Goal: Information Seeking & Learning: Understand process/instructions

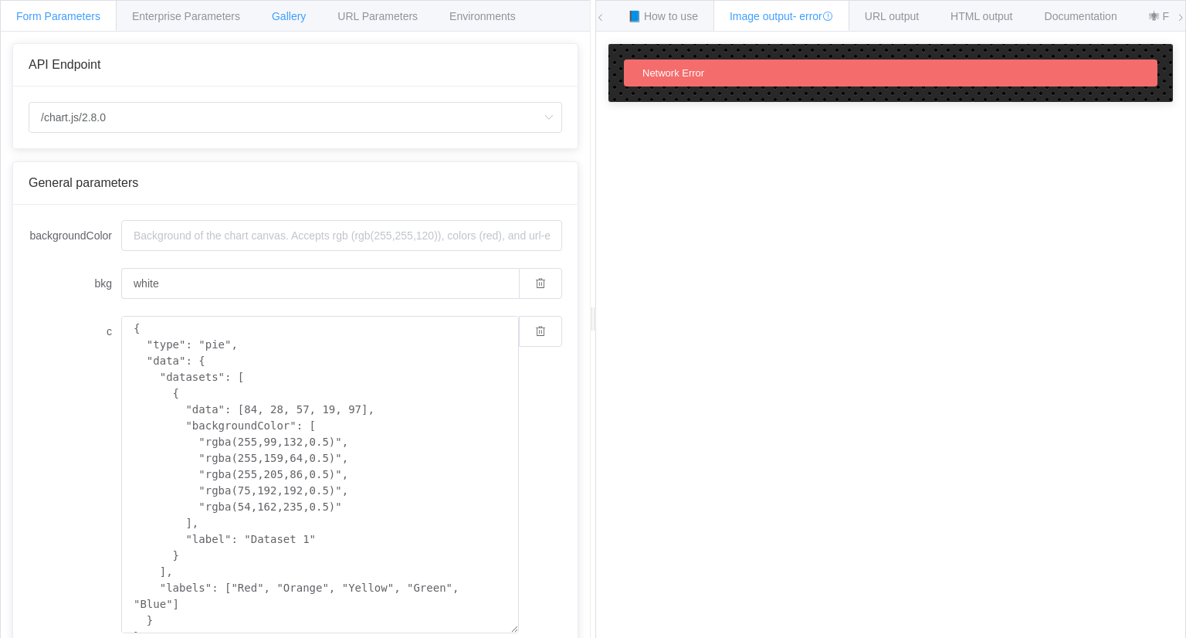
click at [280, 12] on span "Gallery" at bounding box center [289, 16] width 34 height 12
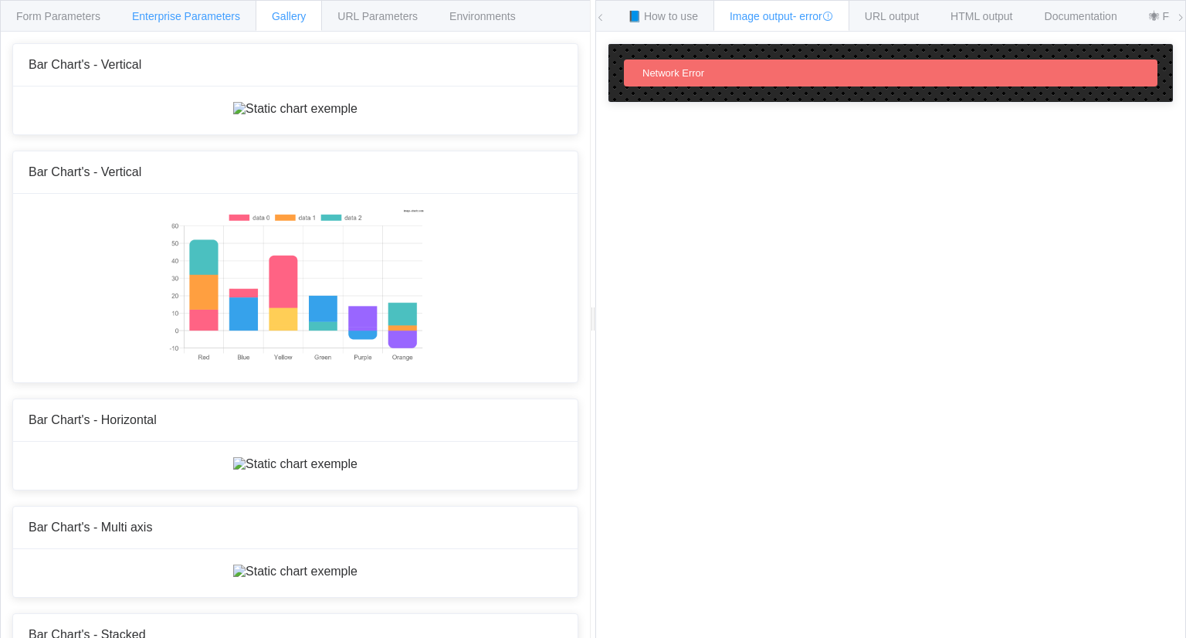
click at [219, 10] on span "Enterprise Parameters" at bounding box center [186, 16] width 108 height 12
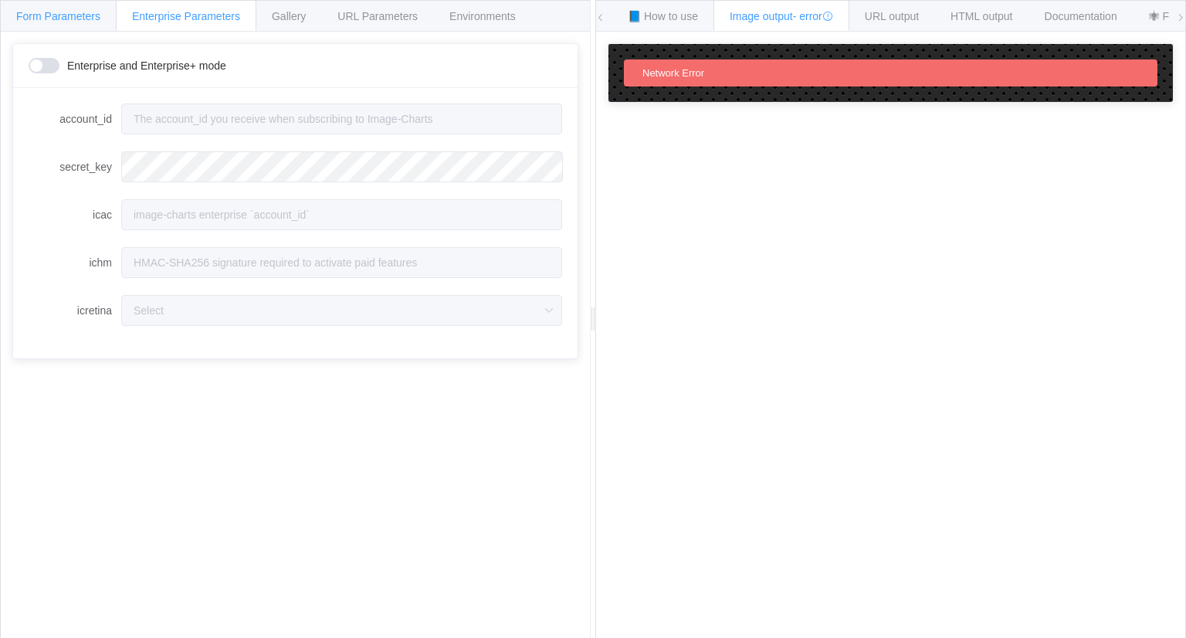
click at [76, 23] on div "Form Parameters" at bounding box center [58, 15] width 117 height 31
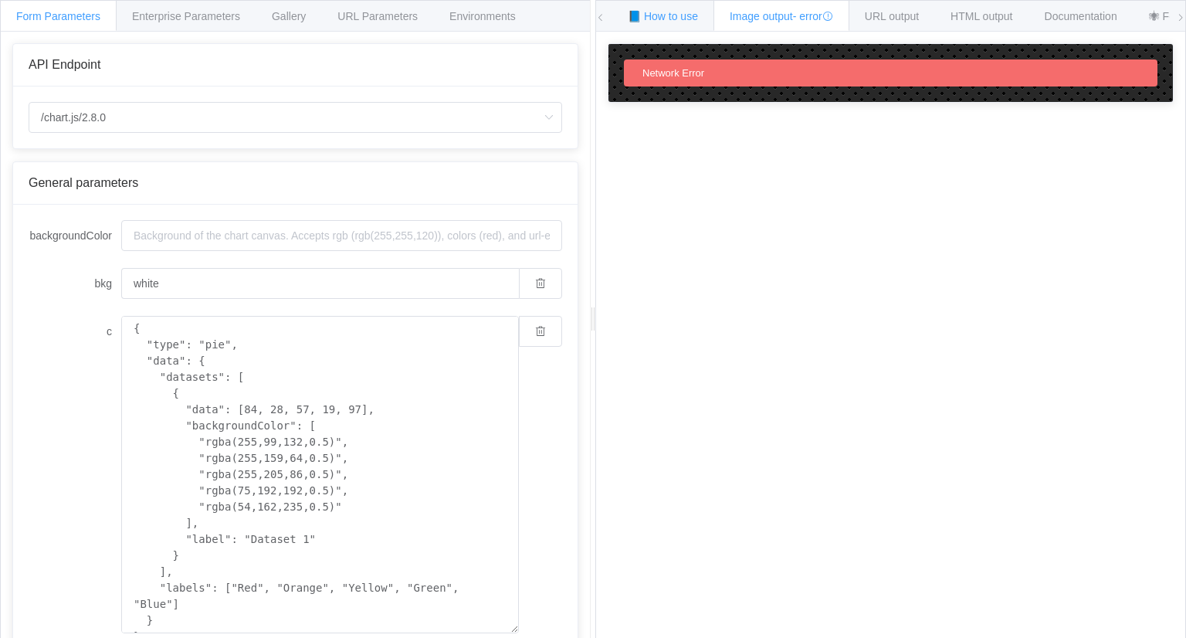
click at [692, 20] on span "📘 How to use" at bounding box center [663, 16] width 70 height 12
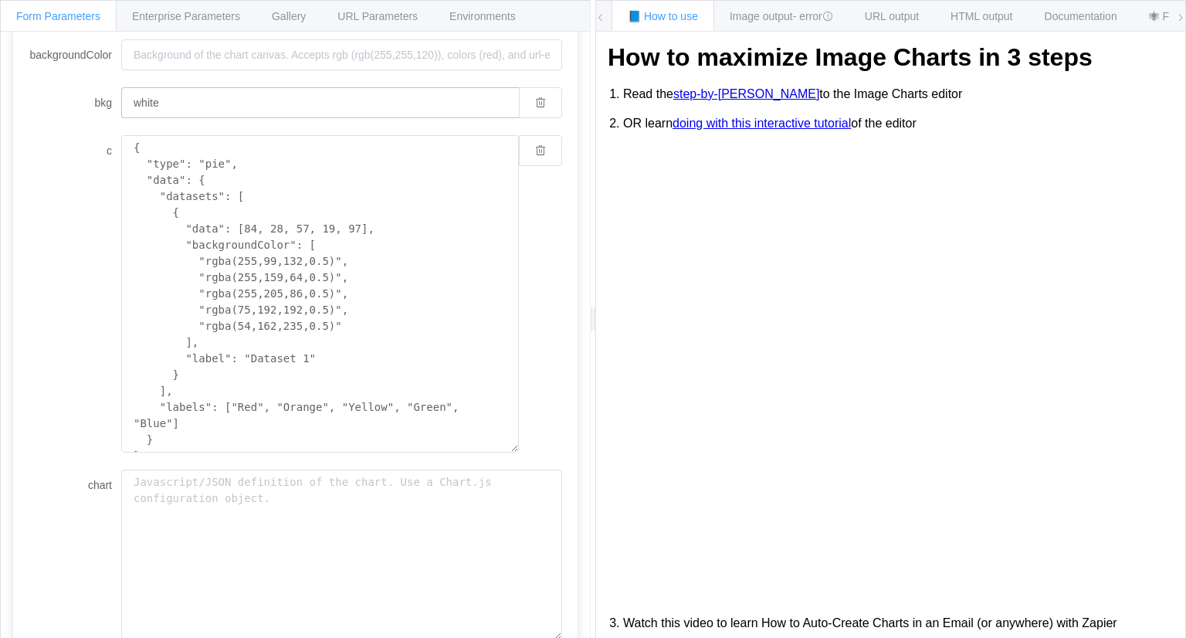
scroll to position [347, 0]
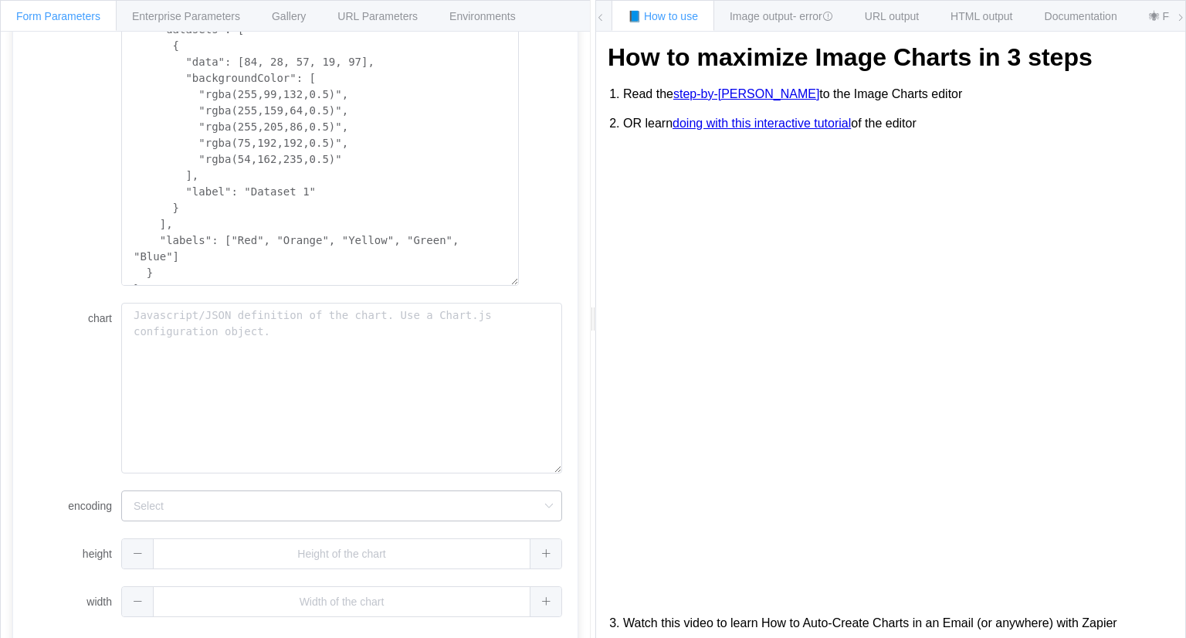
click at [540, 503] on icon at bounding box center [548, 505] width 19 height 31
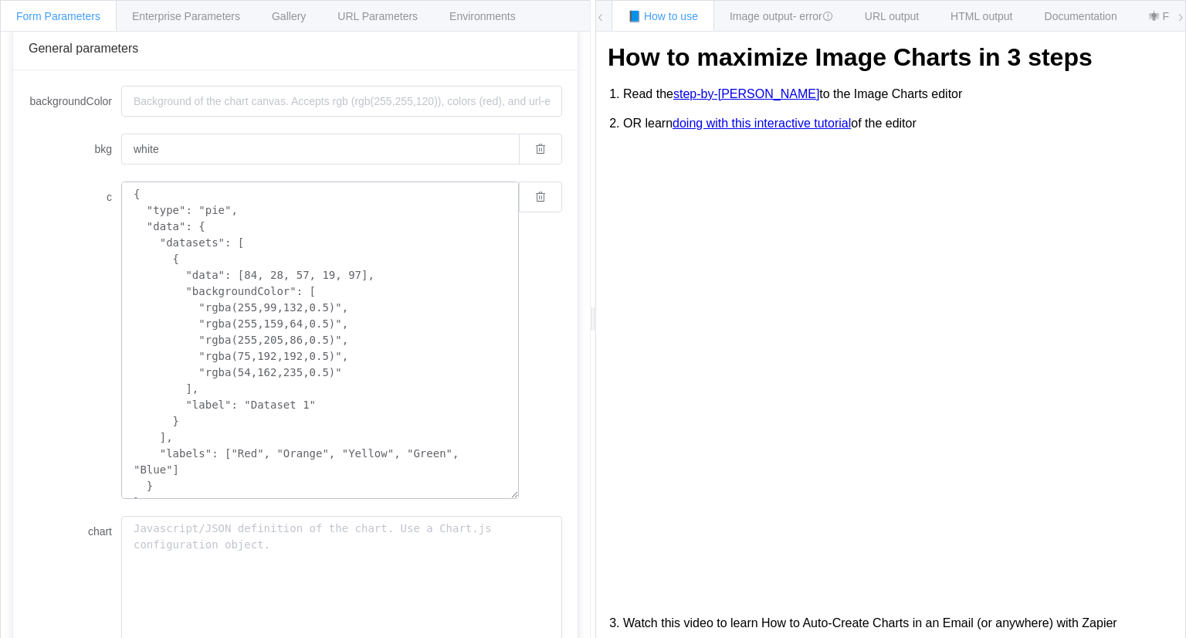
scroll to position [0, 0]
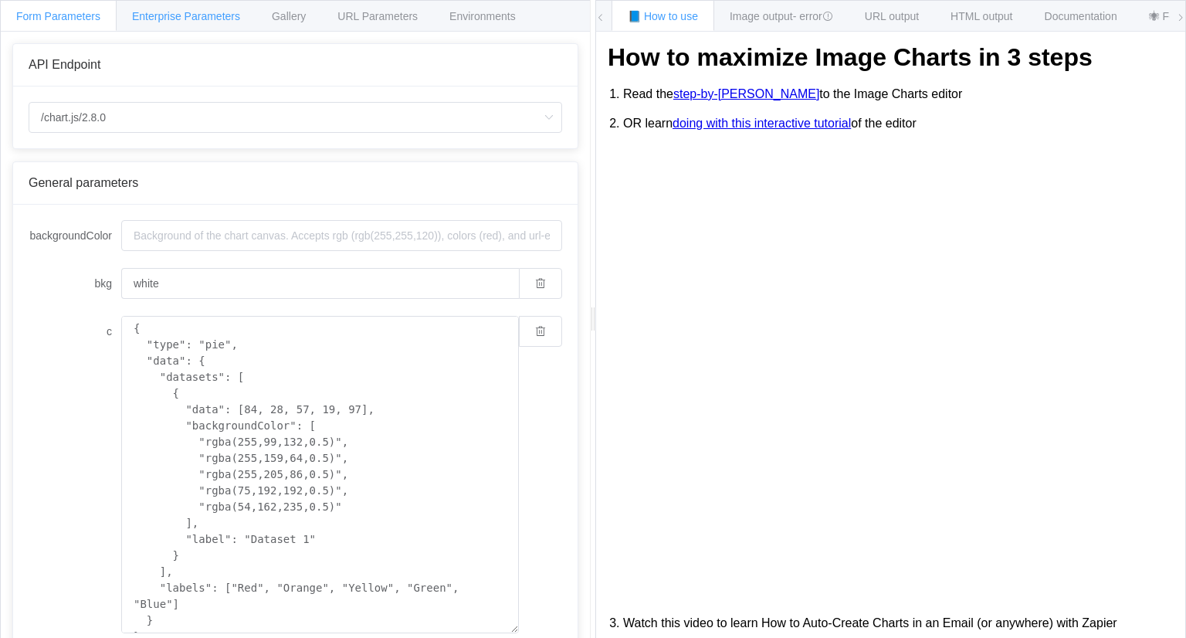
click at [191, 22] on div "Enterprise Parameters" at bounding box center [186, 15] width 141 height 31
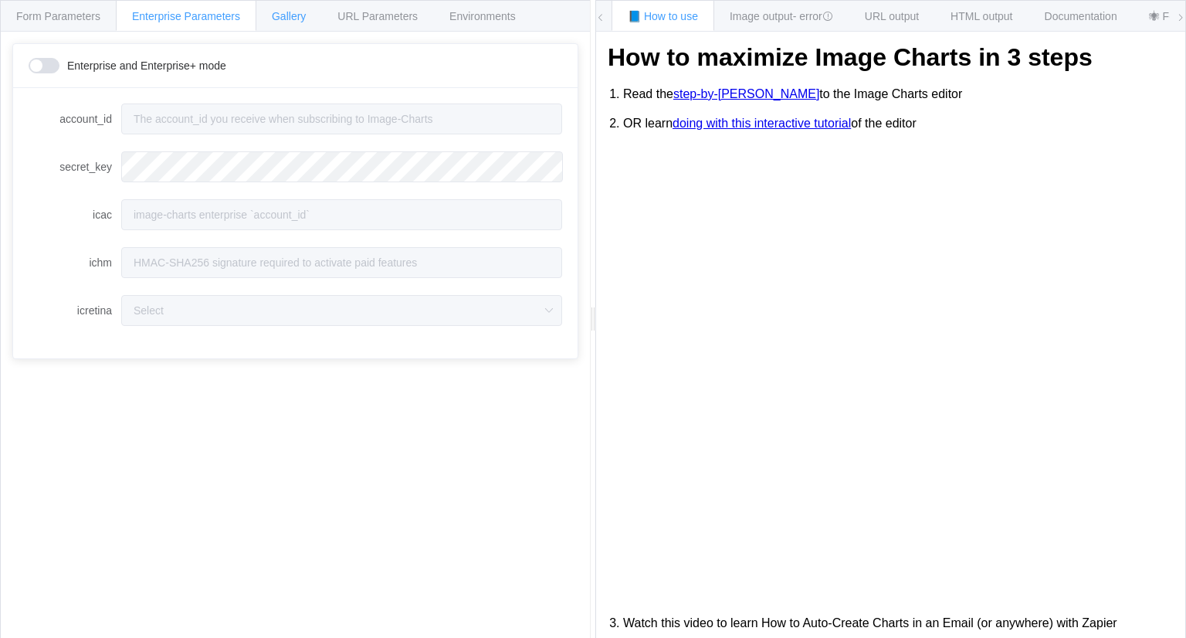
click at [276, 19] on span "Gallery" at bounding box center [289, 16] width 34 height 12
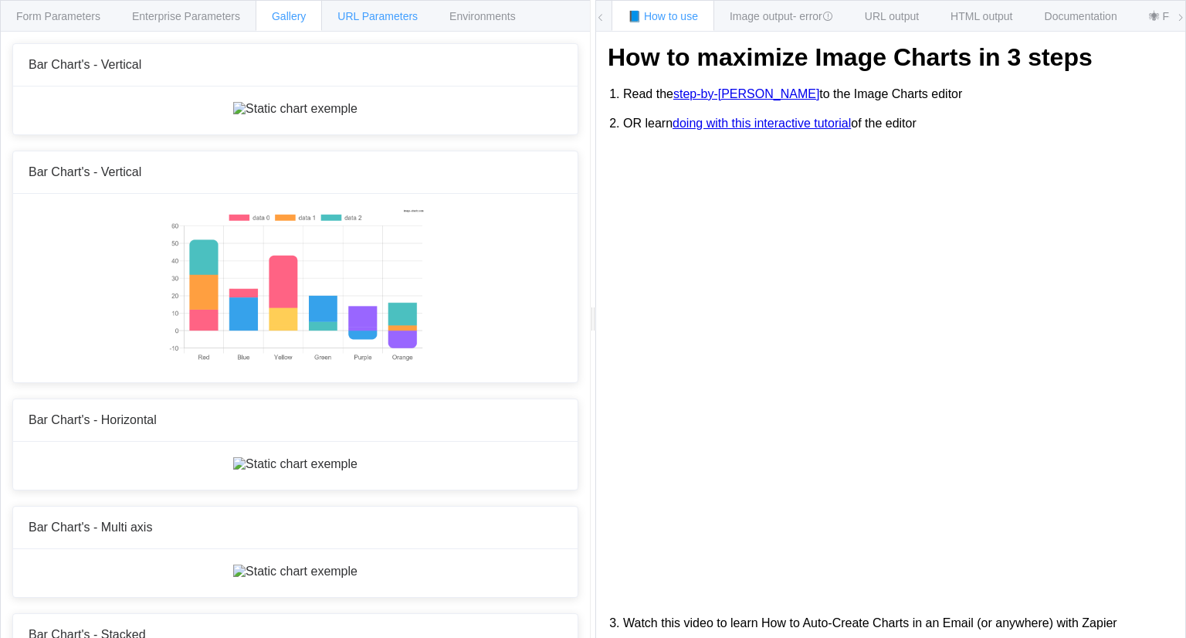
click at [374, 8] on div "URL Parameters" at bounding box center [377, 15] width 113 height 31
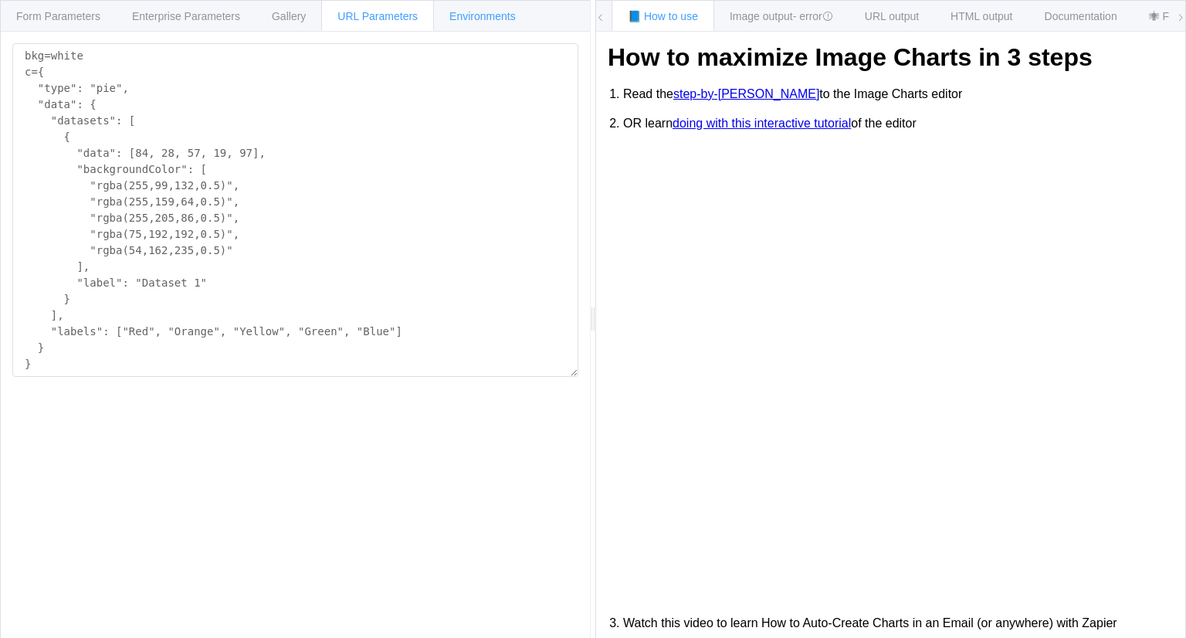
click at [493, 11] on span "Environments" at bounding box center [482, 16] width 66 height 12
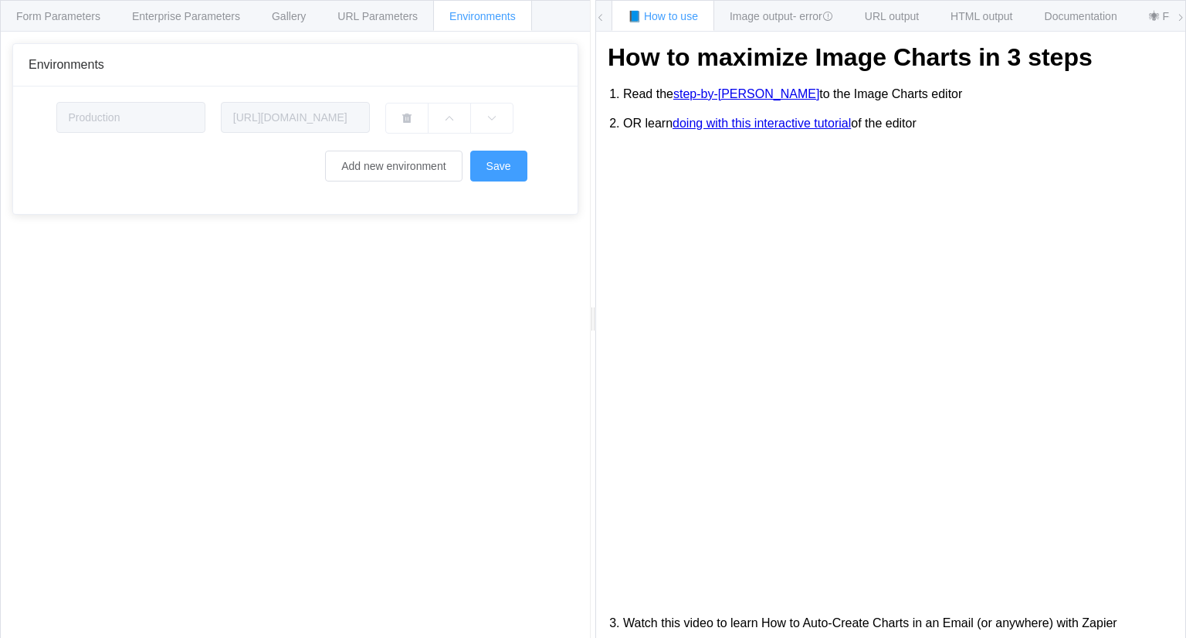
click at [608, 8] on div "📘 How to use Image output - error URL output HTML output Documentation 🕷 Found …" at bounding box center [890, 16] width 589 height 31
click at [602, 20] on icon at bounding box center [600, 17] width 9 height 9
click at [75, 19] on span "Form Parameters" at bounding box center [58, 16] width 84 height 12
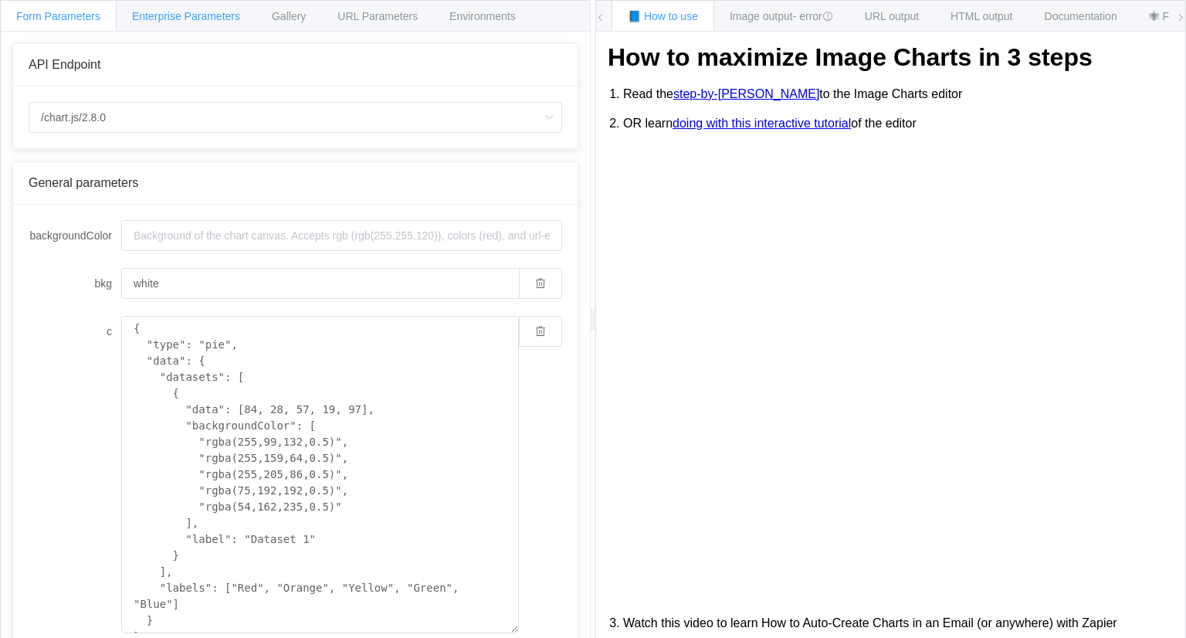
click at [159, 18] on span "Enterprise Parameters" at bounding box center [186, 16] width 108 height 12
